Goal: Navigation & Orientation: Find specific page/section

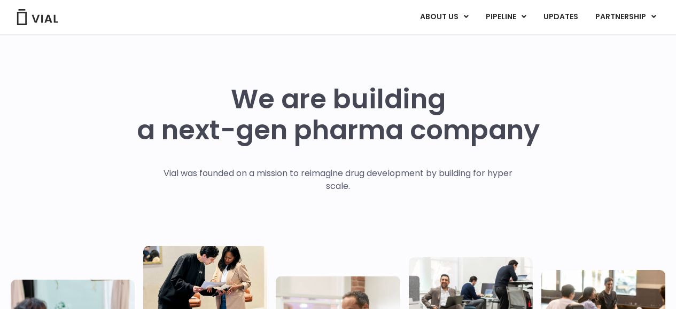
click at [448, 42] on link "ABOUT US" at bounding box center [461, 43] width 93 height 17
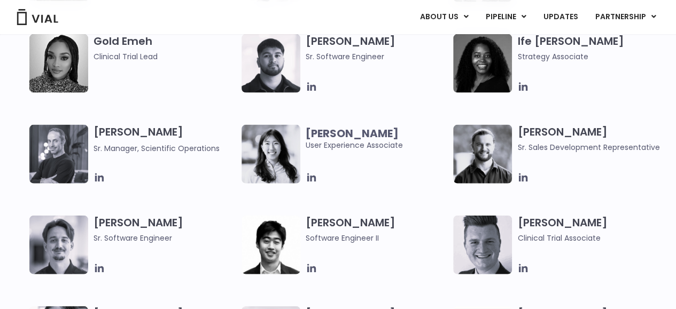
scroll to position [1092, 0]
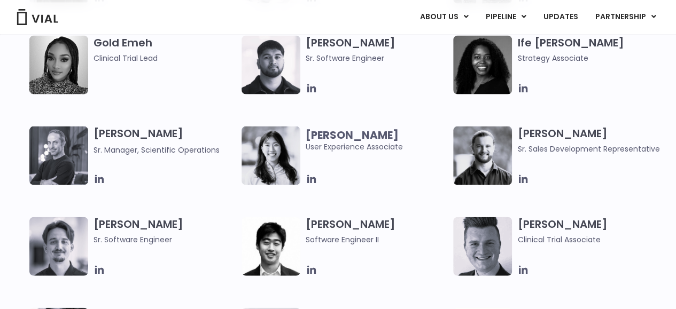
click at [79, 167] on img at bounding box center [58, 156] width 59 height 59
click at [102, 183] on icon at bounding box center [99, 180] width 12 height 12
click at [58, 149] on img at bounding box center [58, 156] width 59 height 59
click at [99, 181] on icon at bounding box center [99, 179] width 9 height 9
